Goal: Task Accomplishment & Management: Use online tool/utility

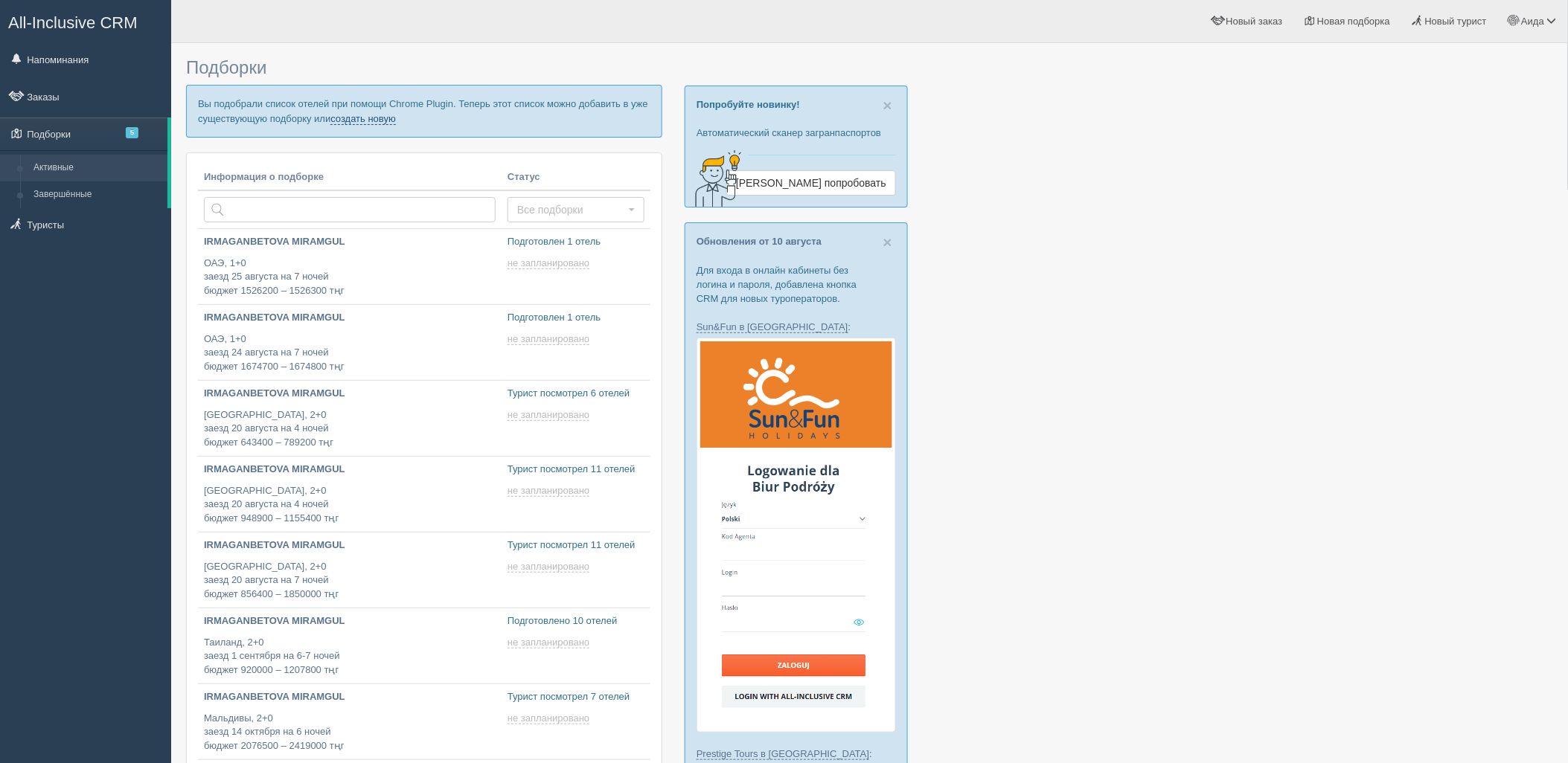
click at [369, 121] on link "создать новую" at bounding box center [363, 118] width 66 height 12
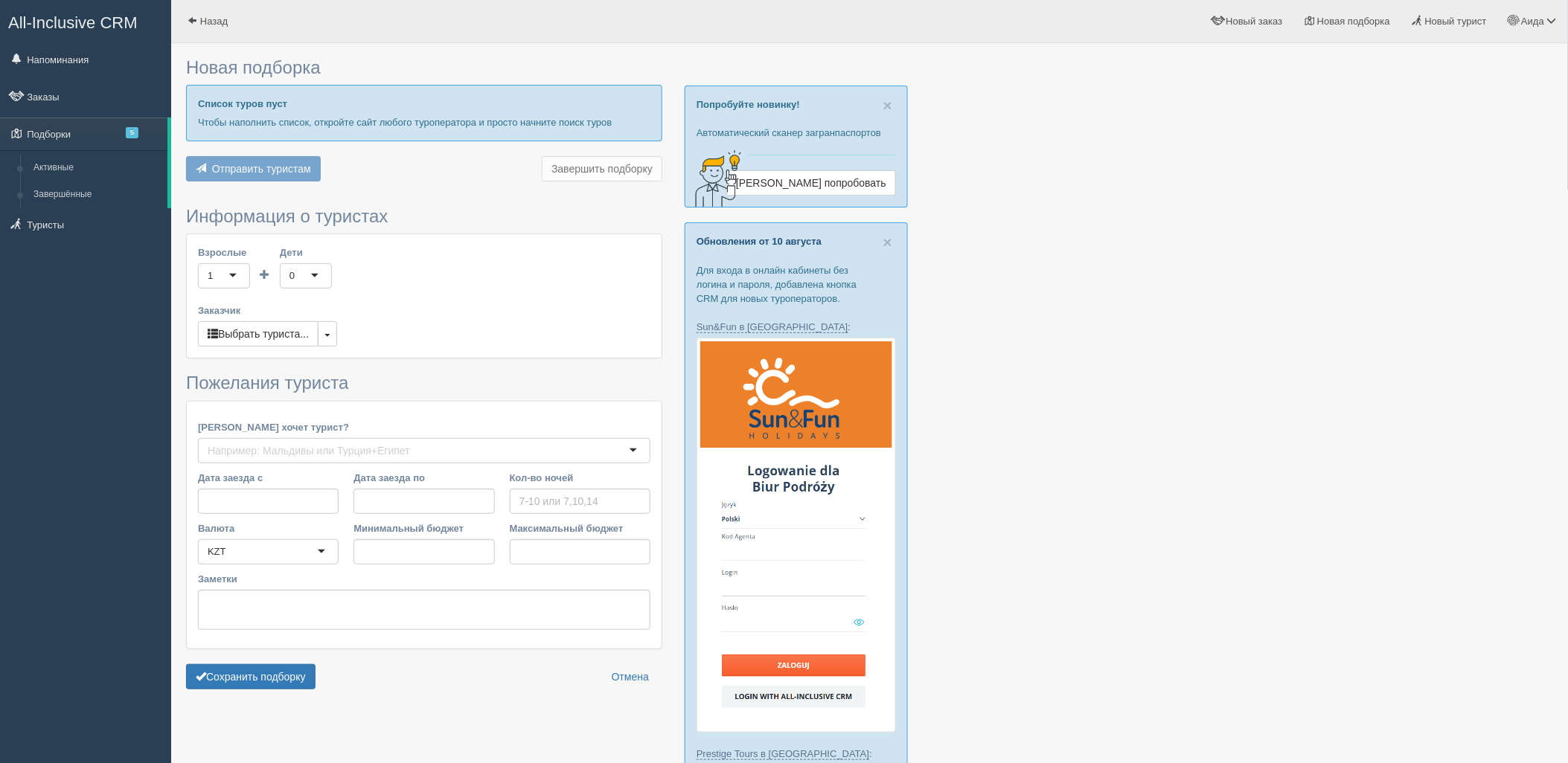
type input "4-5"
type input "2072700"
type input "2918800"
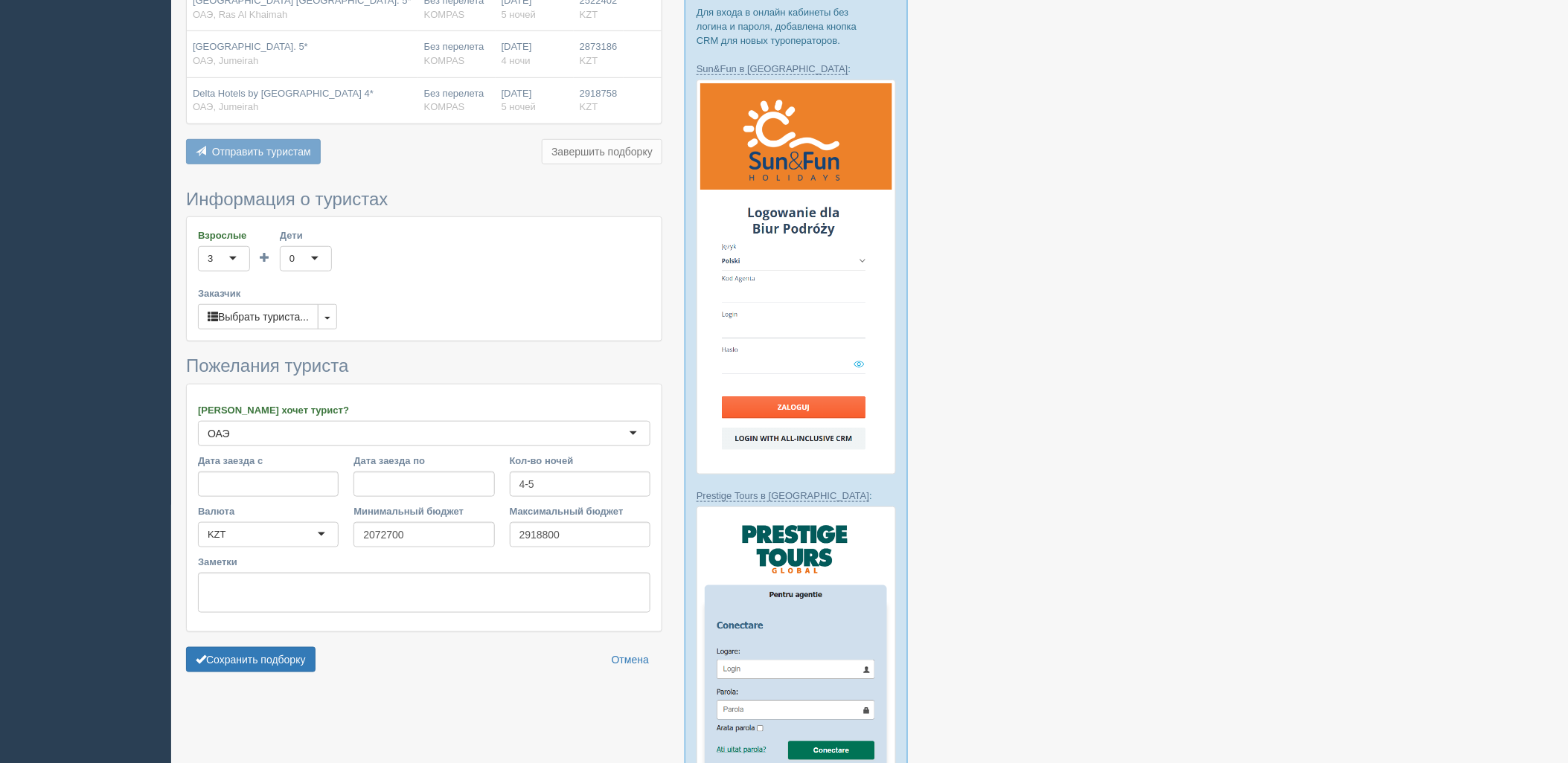
scroll to position [263, 0]
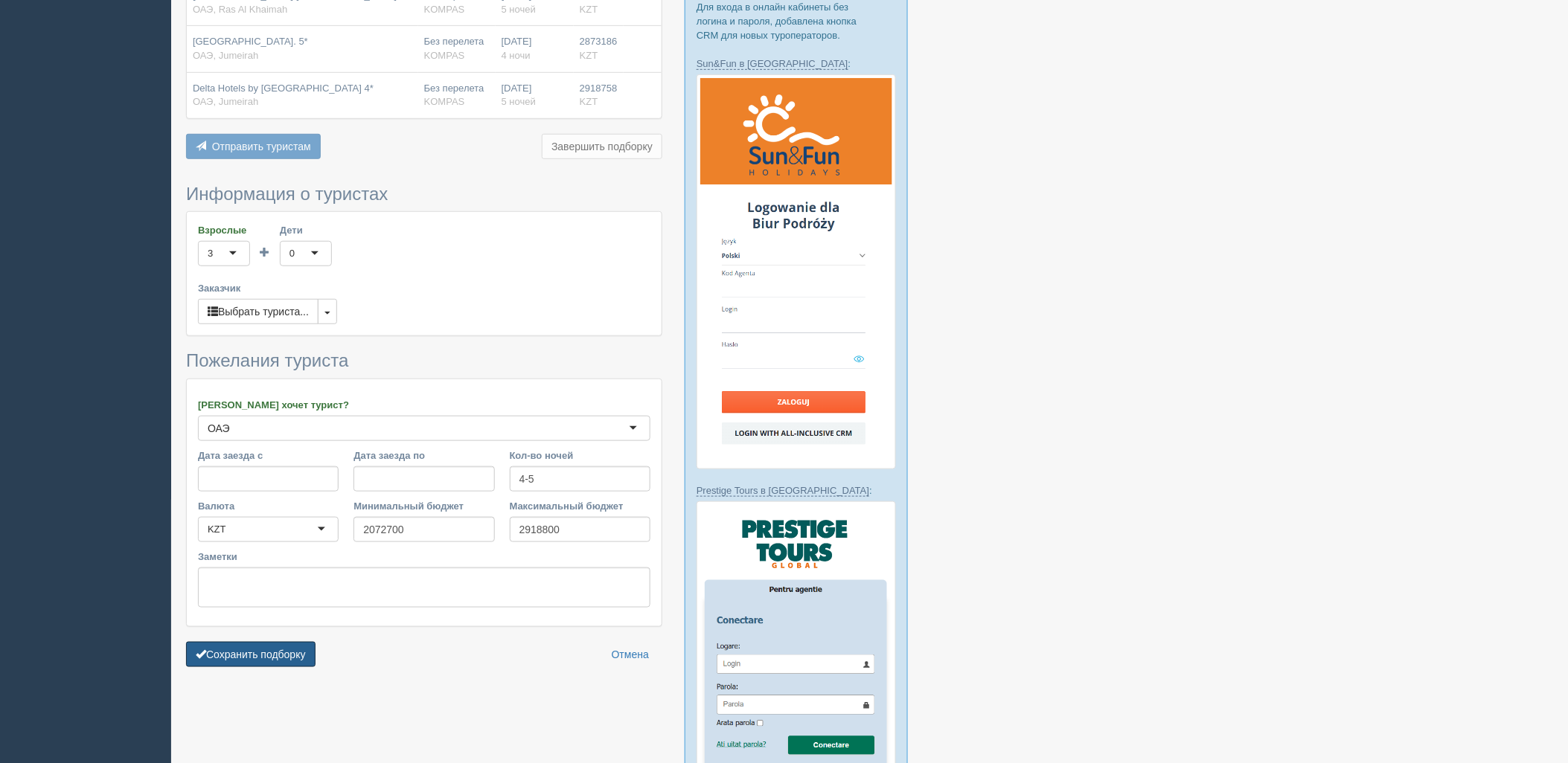
drag, startPoint x: 288, startPoint y: 634, endPoint x: 355, endPoint y: 626, distance: 67.5
click at [288, 642] on button "Сохранить подборку" at bounding box center [251, 654] width 129 height 25
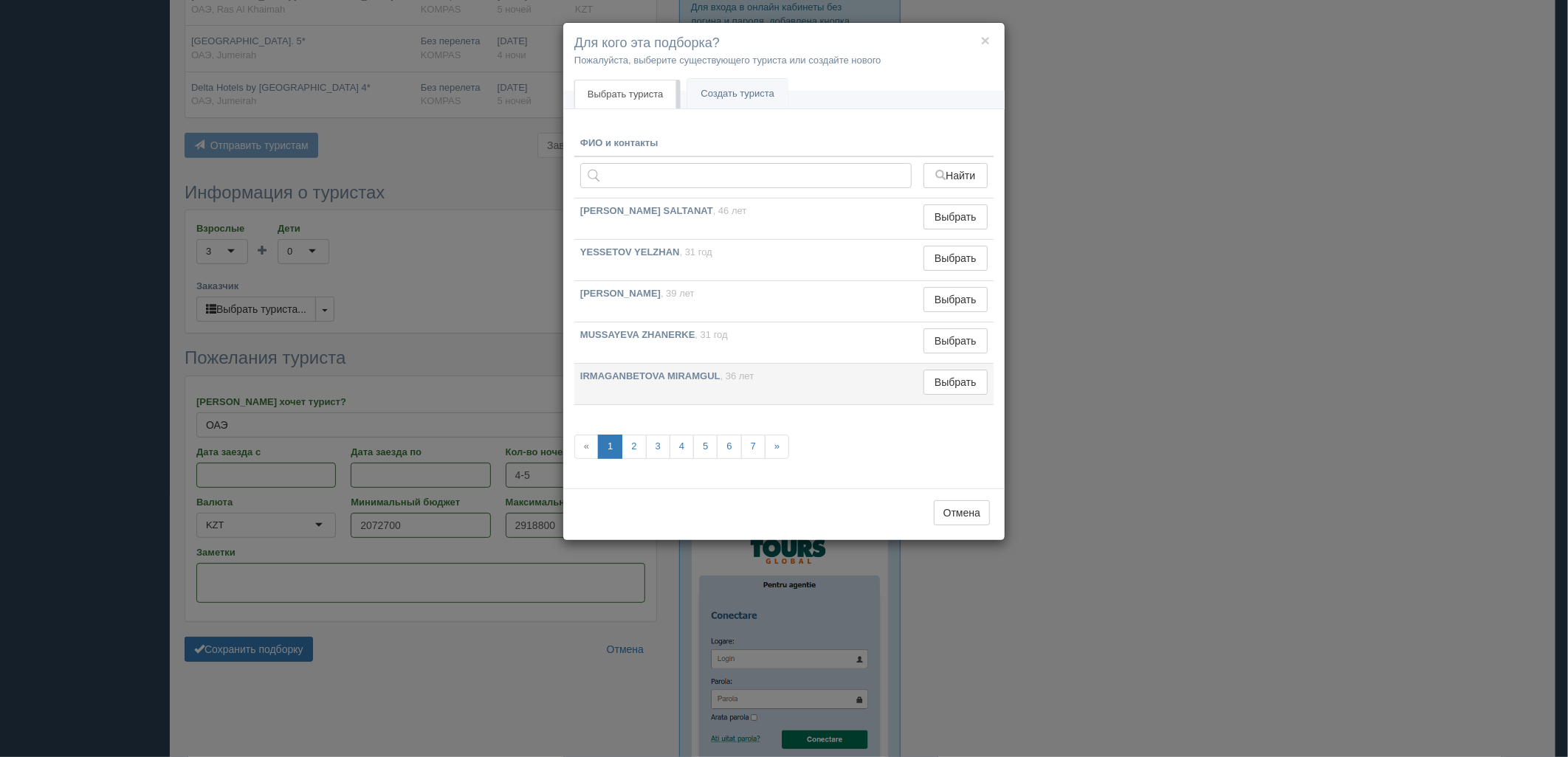
click at [968, 399] on td "Выбрать Выбран" at bounding box center [955, 384] width 76 height 41
click at [965, 387] on button "Выбрать" at bounding box center [955, 382] width 64 height 25
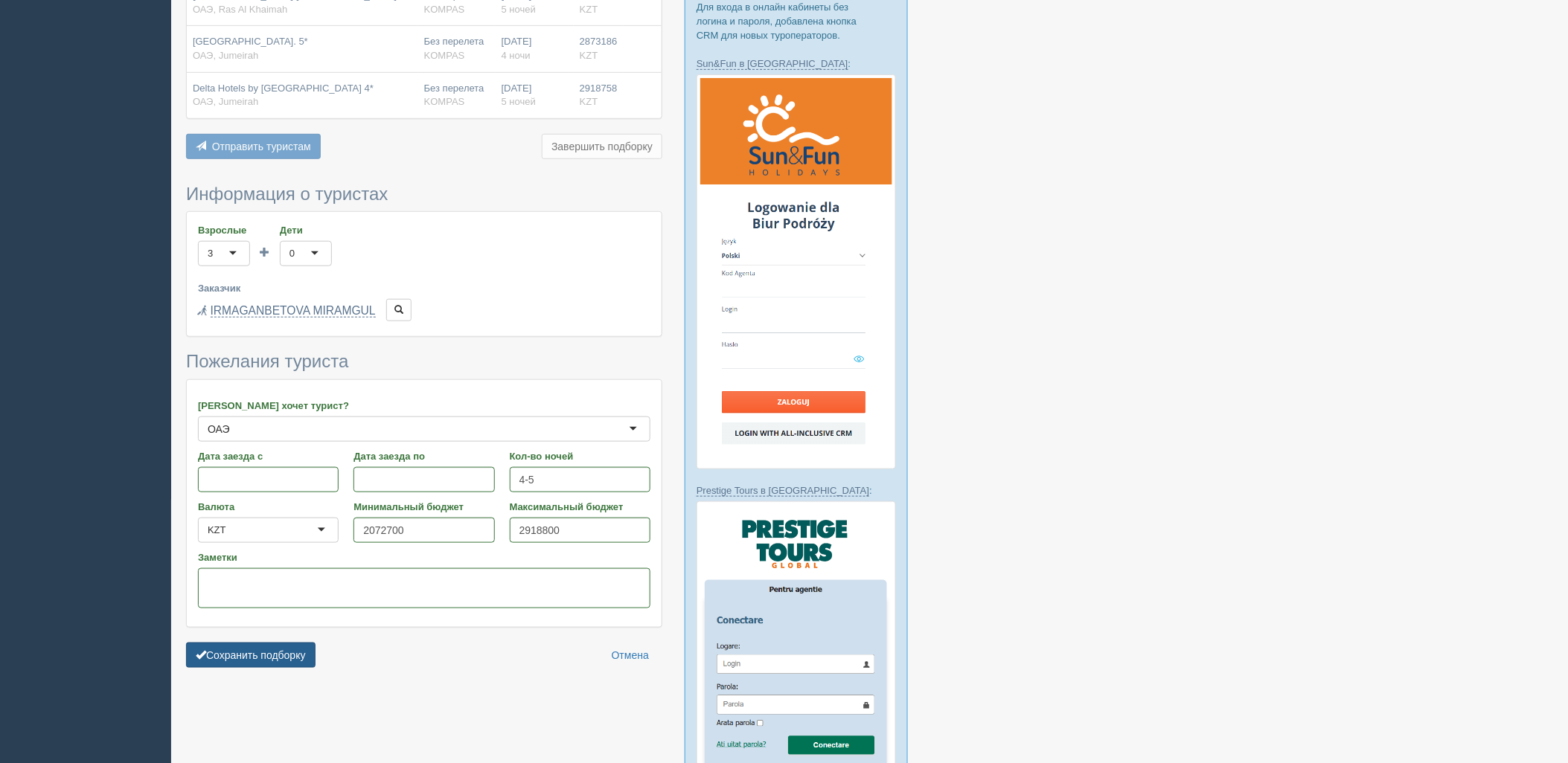
click at [271, 647] on button "Сохранить подборку" at bounding box center [251, 655] width 129 height 25
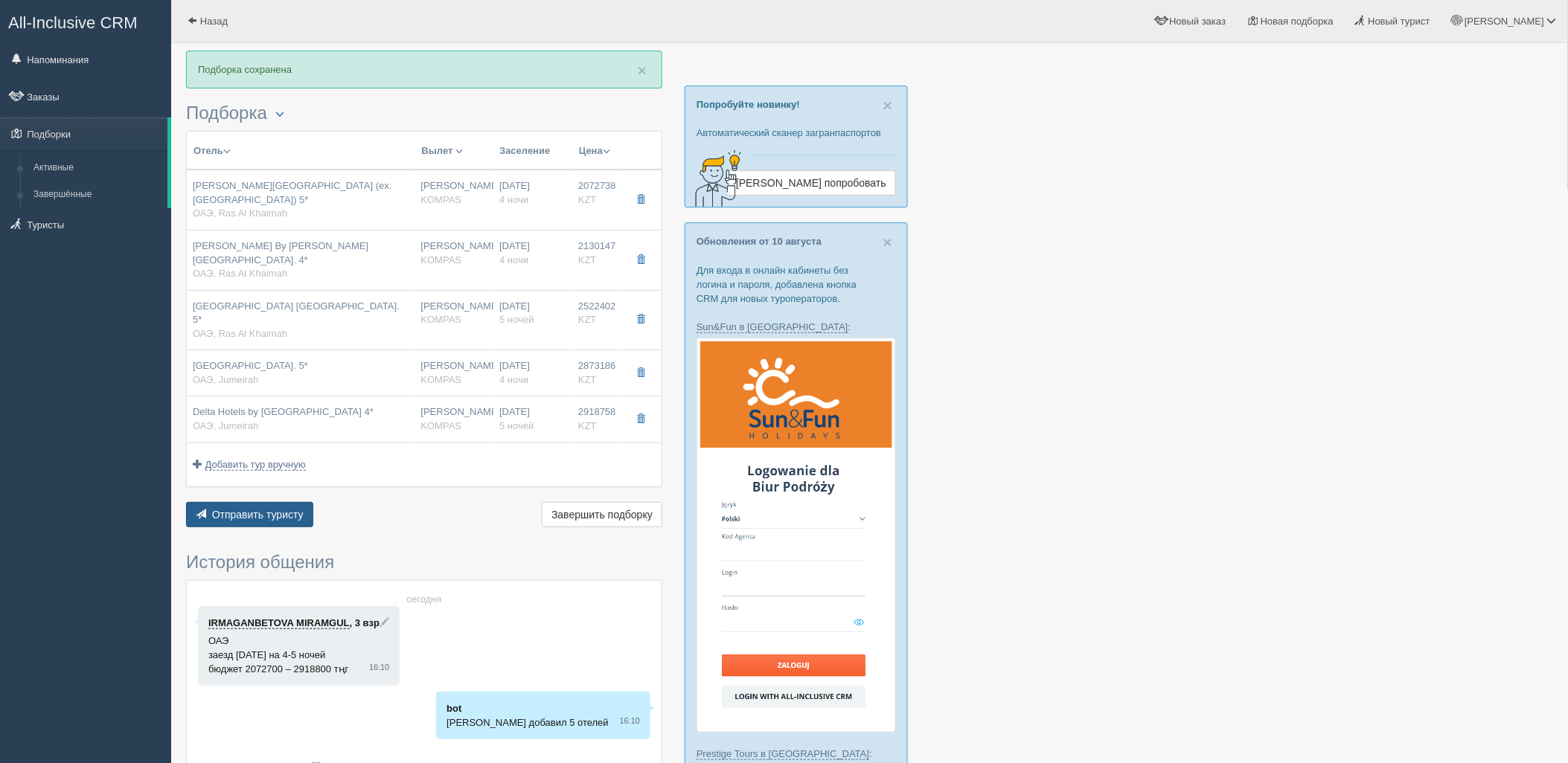
click at [310, 502] on button "Отправить туристу Отправить" at bounding box center [250, 515] width 128 height 25
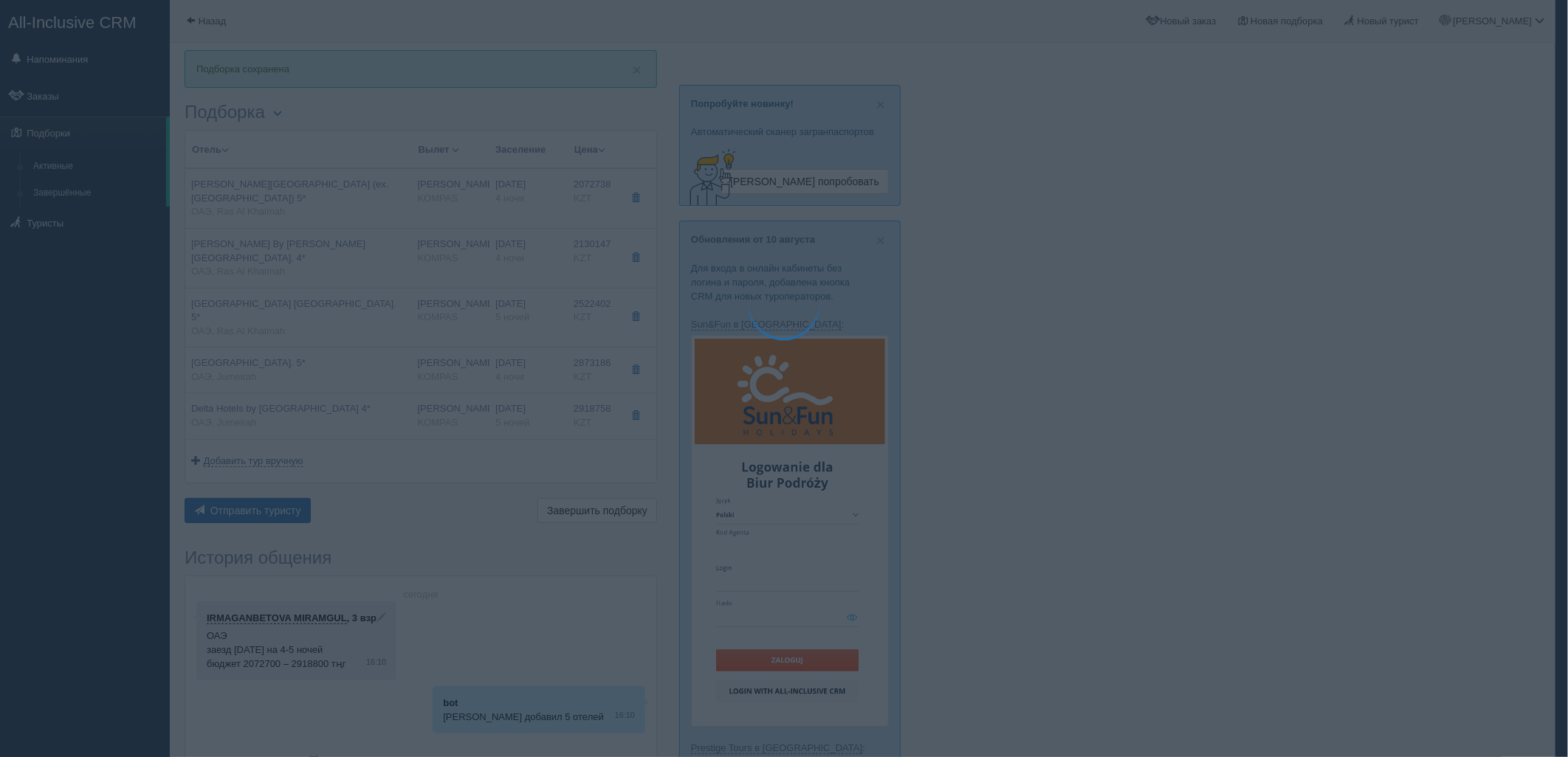
type textarea "🌞 Loremi dolo! Sitametcon Adi elitseddoei temporinc utlabore: 🌎 ETD, Mag Al Eni…"
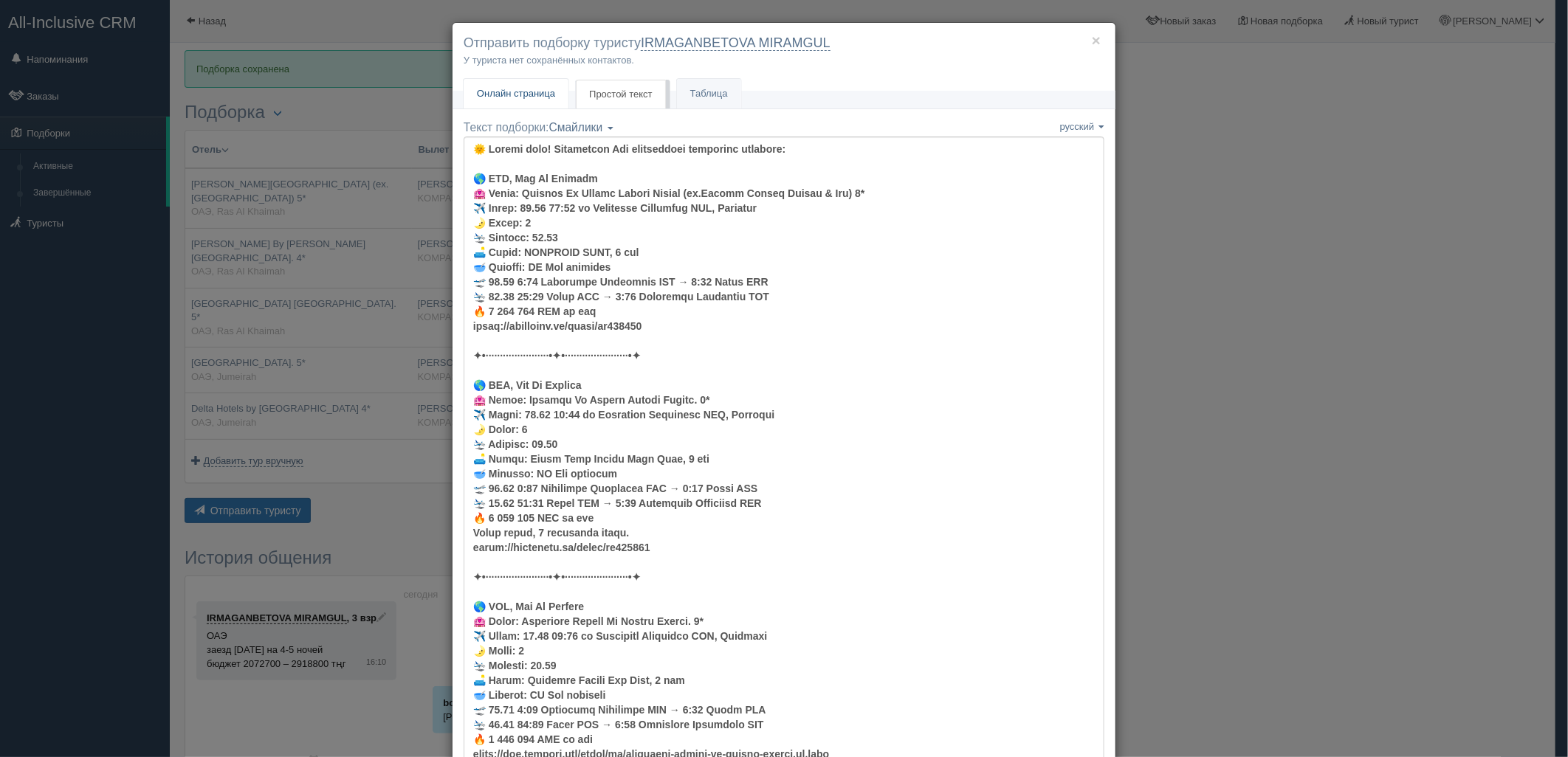
click at [529, 95] on span "Онлайн страница" at bounding box center [516, 93] width 78 height 11
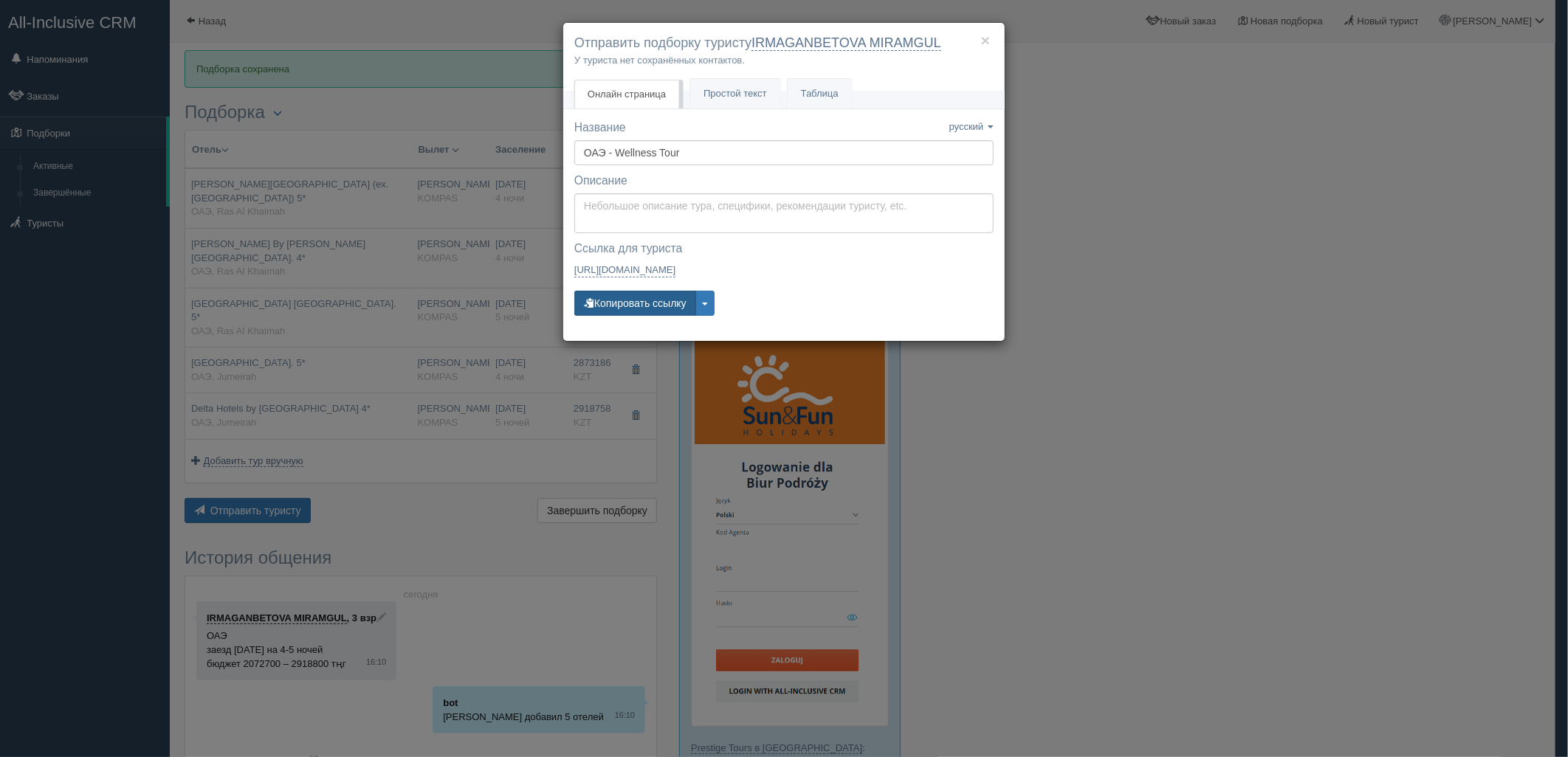
click at [628, 308] on button "Копировать ссылку" at bounding box center [635, 303] width 122 height 25
